Goal: Check status: Check status

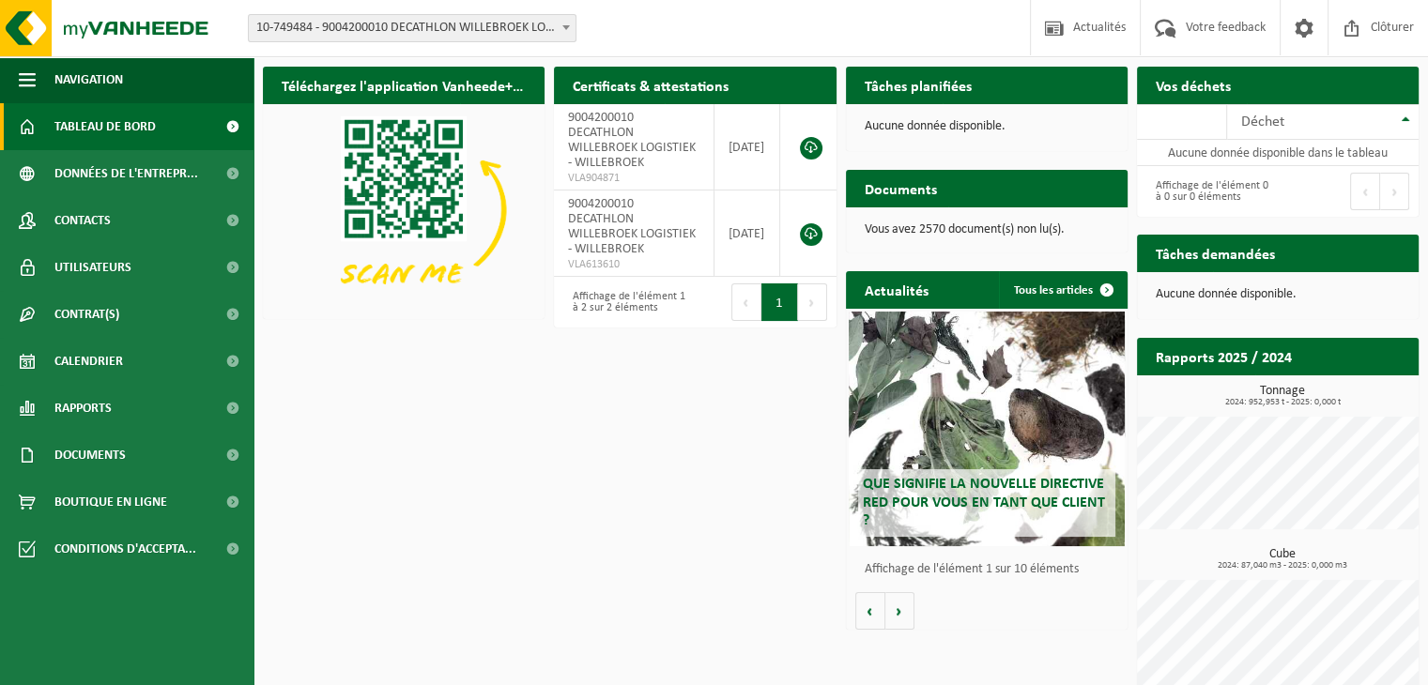
click at [549, 27] on span "10-749484 - 9004200010 DECATHLON WILLEBROEK LOGISTIEK - WILLEBROEK" at bounding box center [412, 28] width 327 height 26
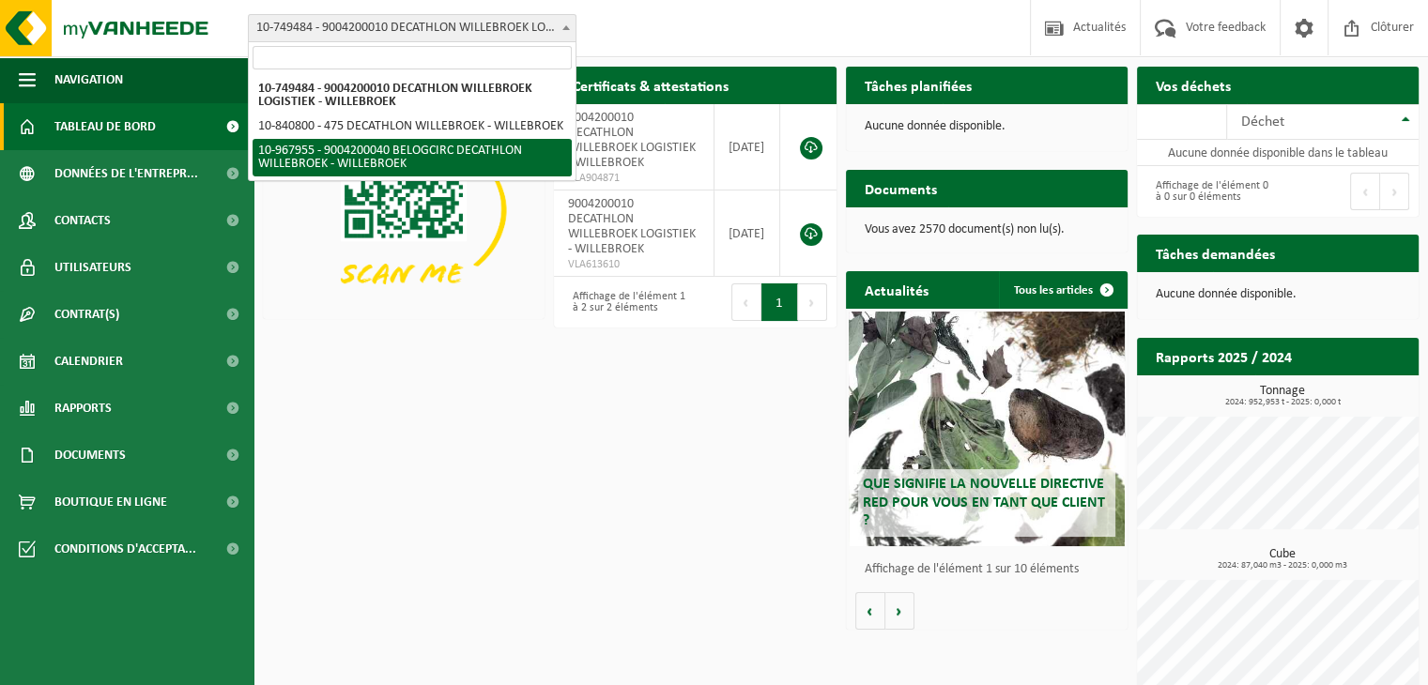
select select "154029"
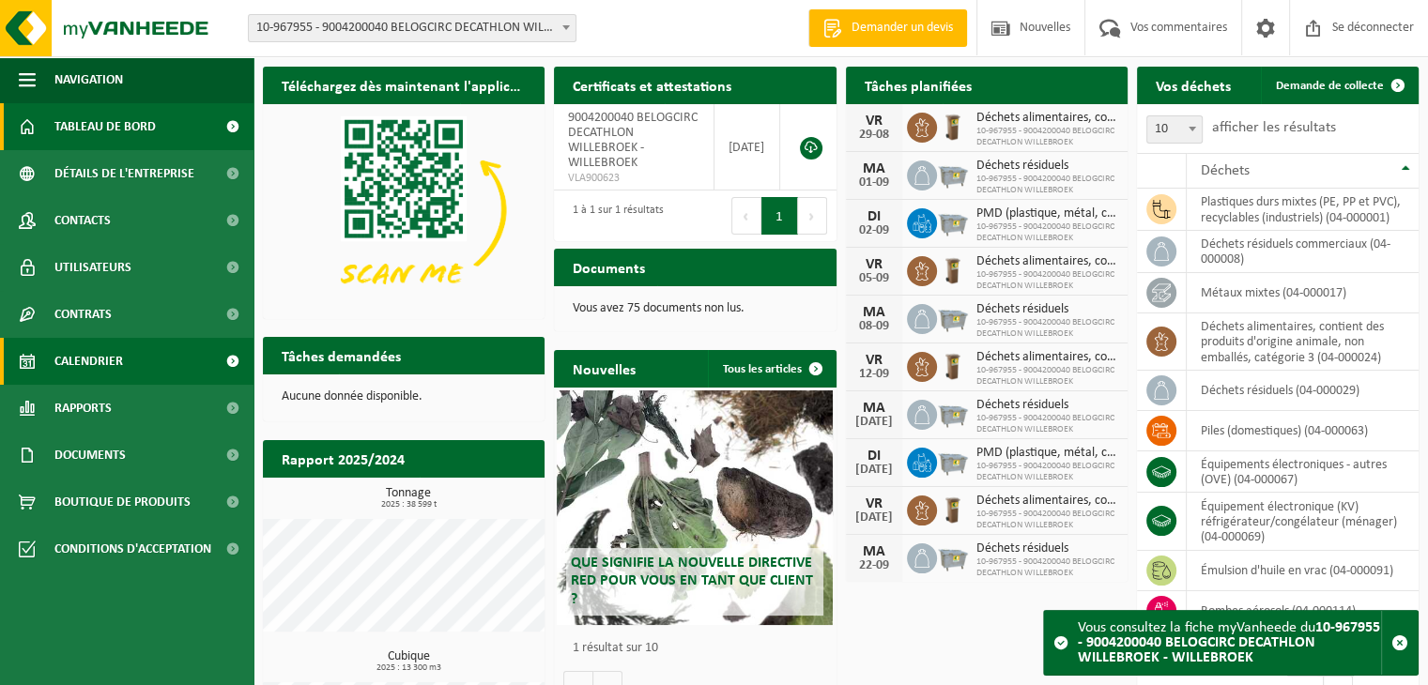
click at [101, 364] on font "Calendrier" at bounding box center [88, 362] width 69 height 14
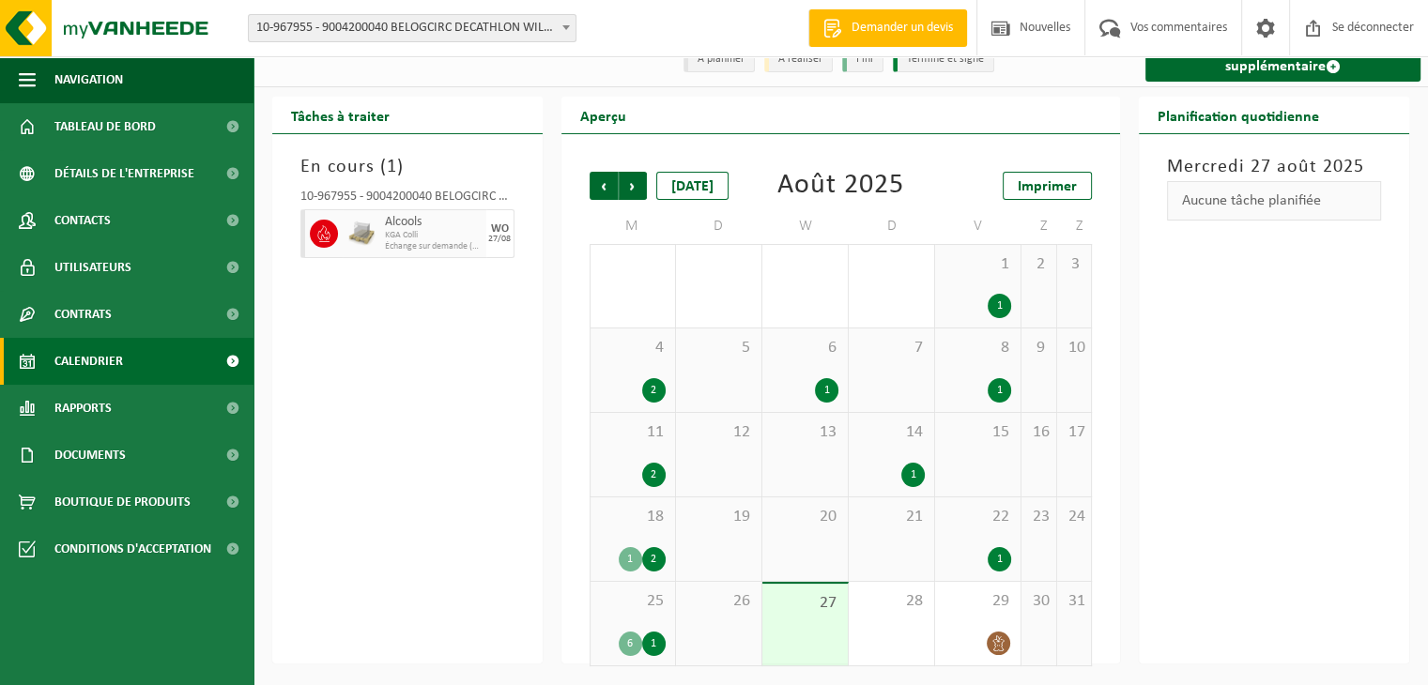
scroll to position [56, 0]
click at [409, 271] on div "En cours ( 1 ) 10-967955 - 9004200040 BELOGCIRC DECATHLON WILLEBROEK - WILLEBRO…" at bounding box center [407, 399] width 270 height 530
click at [448, 285] on div "En cours ( 1 ) 10-967955 - 9004200040 BELOGCIRC DECATHLON WILLEBROEK - WILLEBRO…" at bounding box center [407, 399] width 270 height 530
